Goal: Check status: Check status

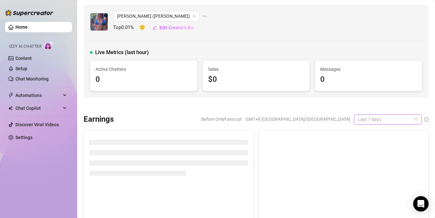
click at [394, 115] on span "Last 7 days" at bounding box center [388, 120] width 60 height 10
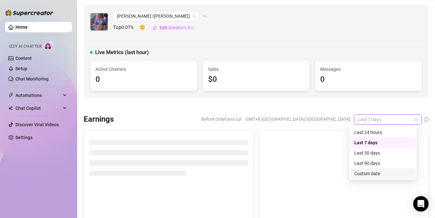
click at [368, 171] on div "Custom date" at bounding box center [383, 173] width 57 height 7
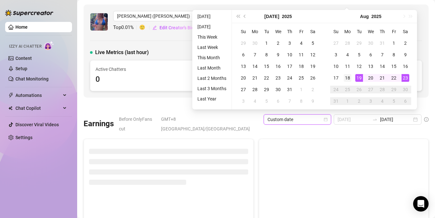
type input "[DATE]"
click at [350, 77] on div "18" at bounding box center [348, 78] width 8 height 8
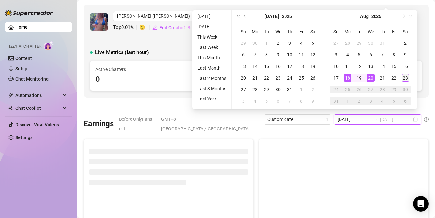
type input "[DATE]"
click at [407, 78] on div "23" at bounding box center [406, 78] width 8 height 8
type input "[DATE]"
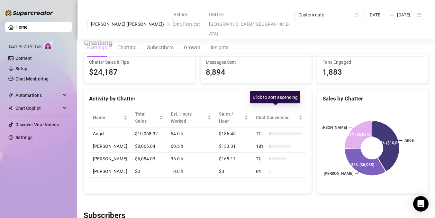
scroll to position [227, 0]
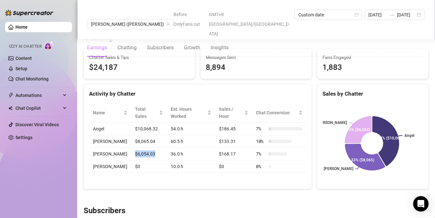
drag, startPoint x: 127, startPoint y: 136, endPoint x: 154, endPoint y: 139, distance: 27.2
click at [154, 148] on td "$6,054.03" at bounding box center [149, 154] width 36 height 13
drag, startPoint x: 175, startPoint y: 138, endPoint x: 162, endPoint y: 135, distance: 13.4
click at [167, 148] on td "36.0 h" at bounding box center [191, 154] width 49 height 13
drag, startPoint x: 130, startPoint y: 136, endPoint x: 152, endPoint y: 137, distance: 21.9
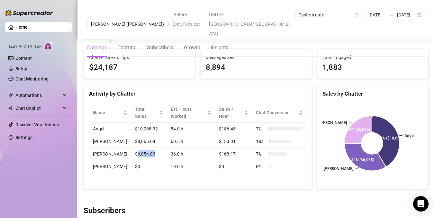
click at [152, 148] on td "$6,054.03" at bounding box center [149, 154] width 36 height 13
